Goal: Navigation & Orientation: Find specific page/section

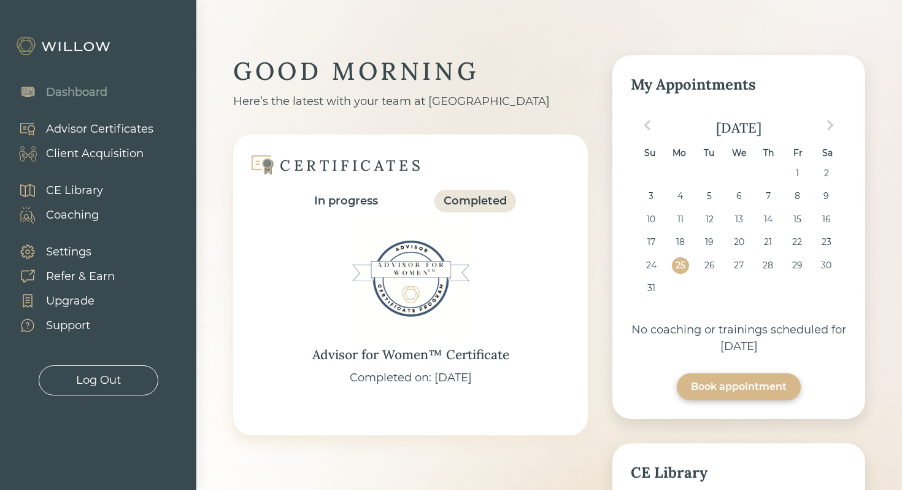
click at [105, 161] on div "Client Acquisition" at bounding box center [95, 153] width 98 height 17
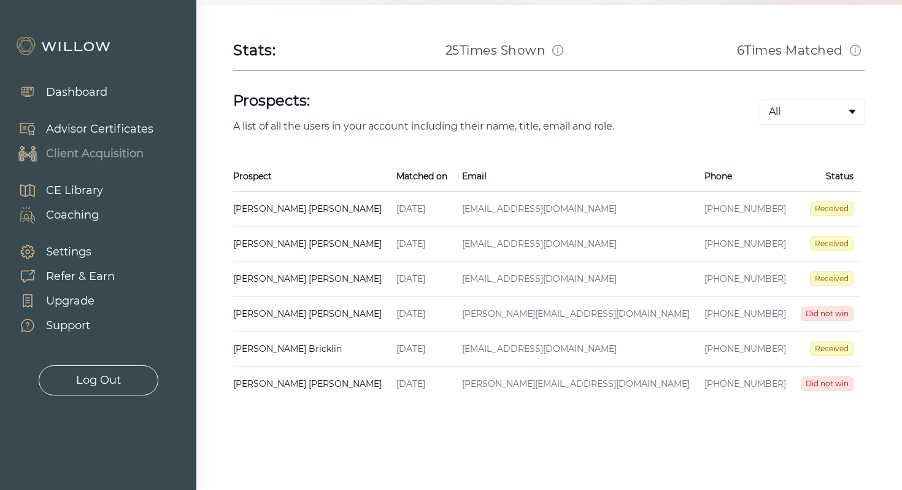
scroll to position [159, 0]
